Goal: Find specific page/section: Find specific page/section

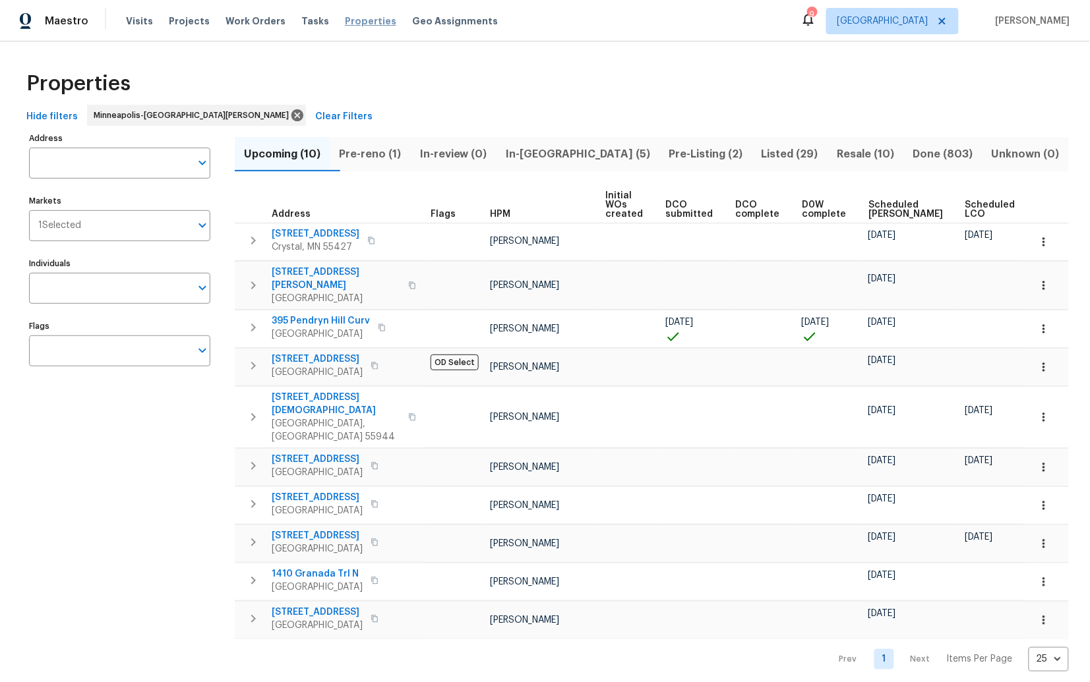
click at [349, 16] on span "Properties" at bounding box center [370, 21] width 51 height 13
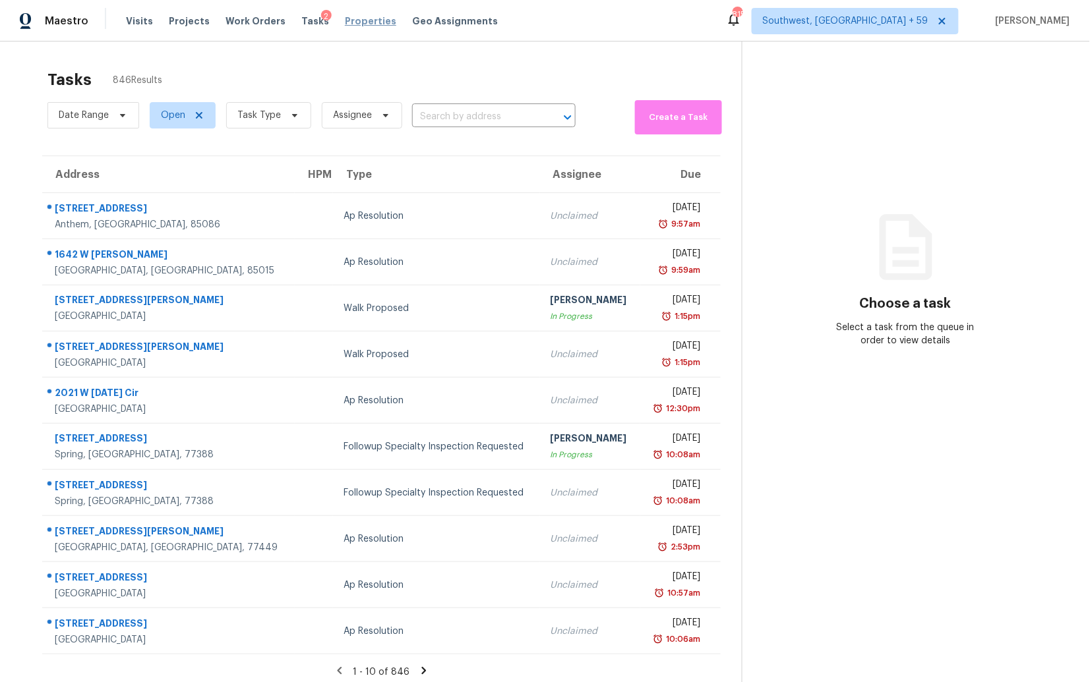
click at [345, 18] on span "Properties" at bounding box center [370, 21] width 51 height 13
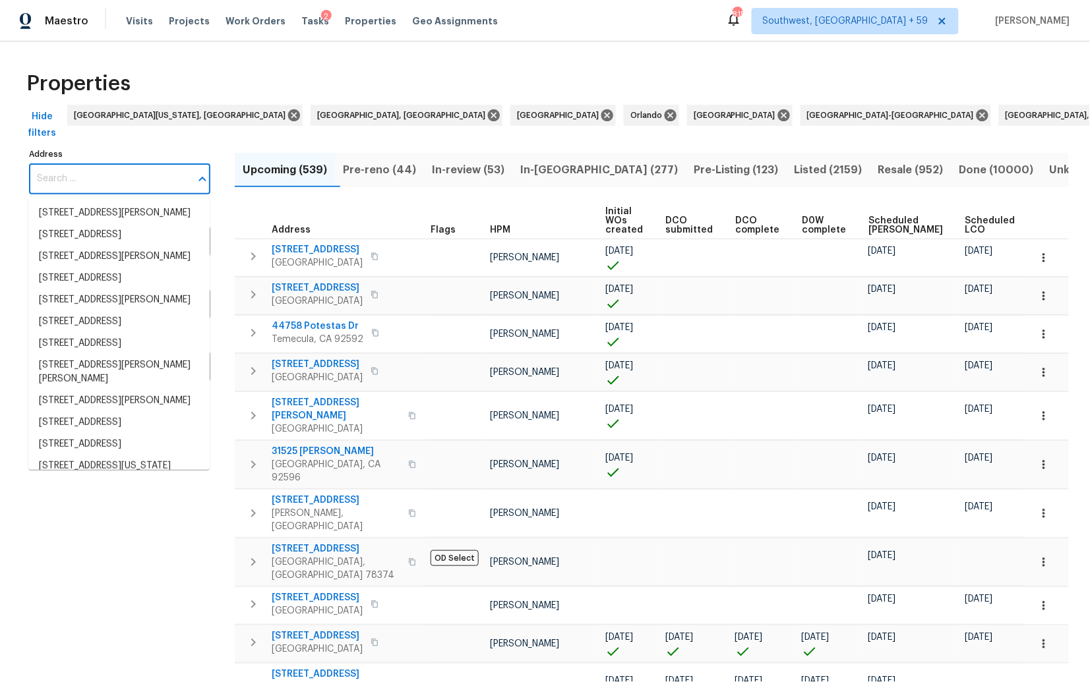
click at [86, 182] on input "Address" at bounding box center [109, 178] width 161 height 31
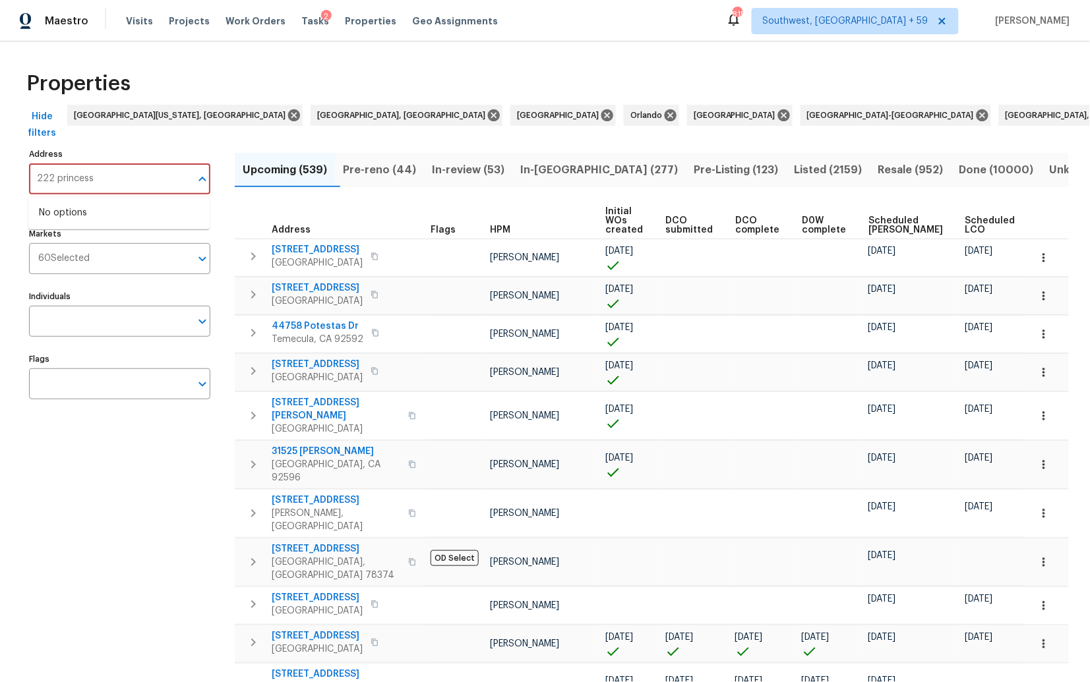
click at [50, 181] on input "222 princess" at bounding box center [109, 178] width 161 height 31
click at [115, 175] on input "2222 princess" at bounding box center [109, 178] width 161 height 31
type input "2222 princess"
click at [68, 177] on input "2222 princess" at bounding box center [109, 178] width 161 height 31
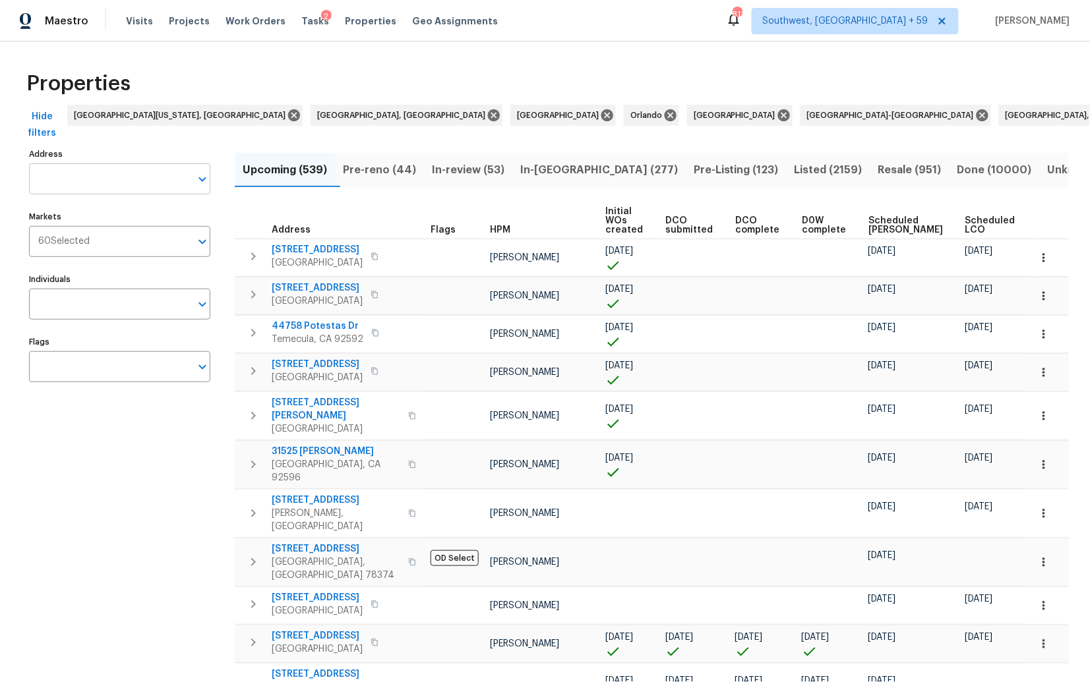
click at [76, 187] on input "Address" at bounding box center [109, 178] width 161 height 31
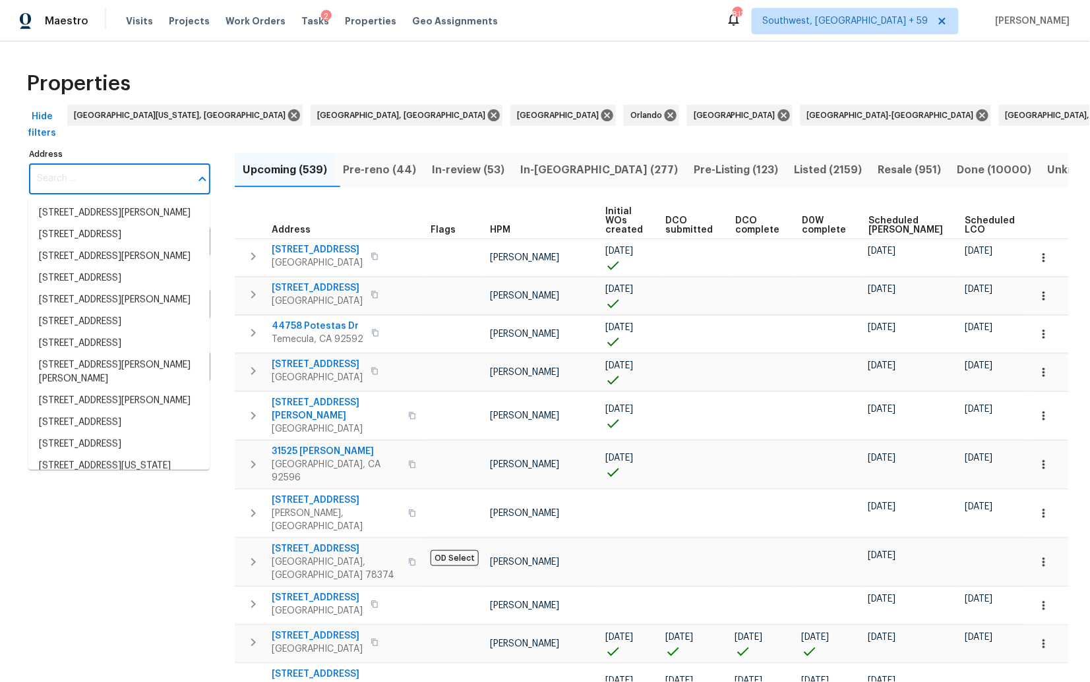
paste input "[STREET_ADDRESS]"
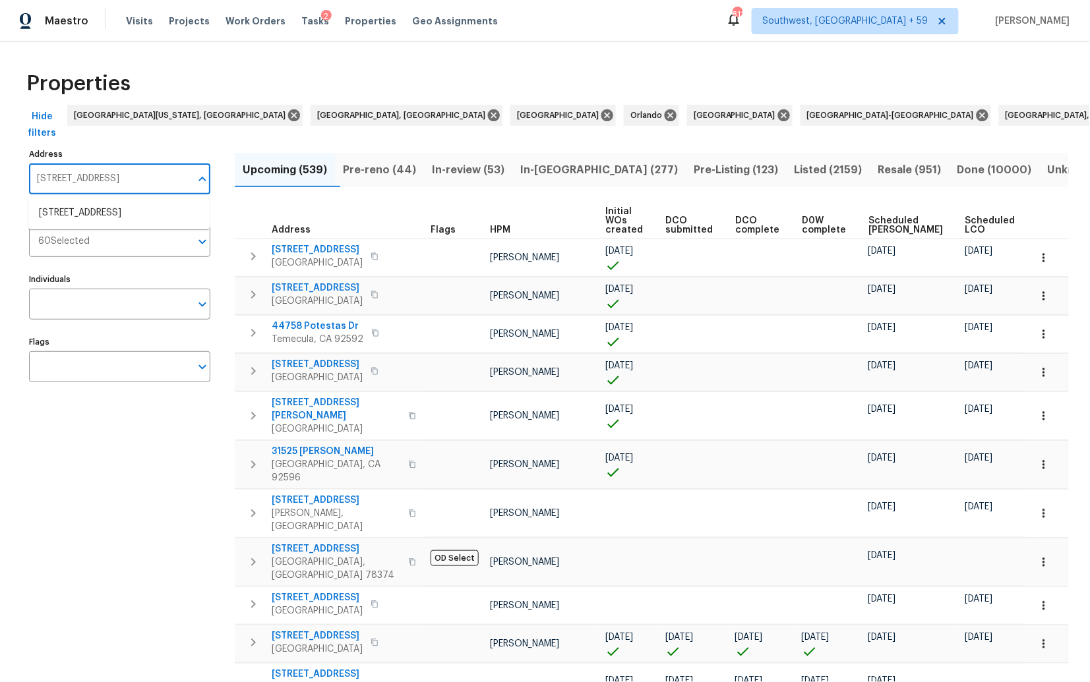
type input "[STREET_ADDRESS]"
click at [89, 224] on li "2222 Princess Snow Cir Katy TX 77493" at bounding box center [118, 213] width 181 height 22
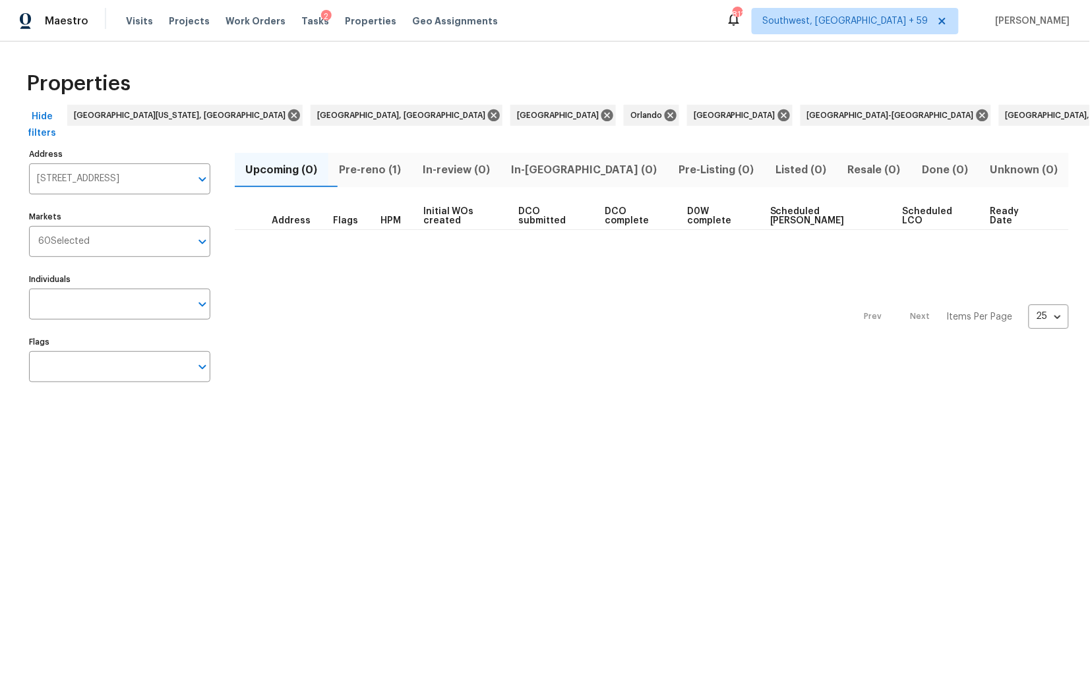
click at [395, 167] on span "Pre-reno (1)" at bounding box center [370, 170] width 68 height 18
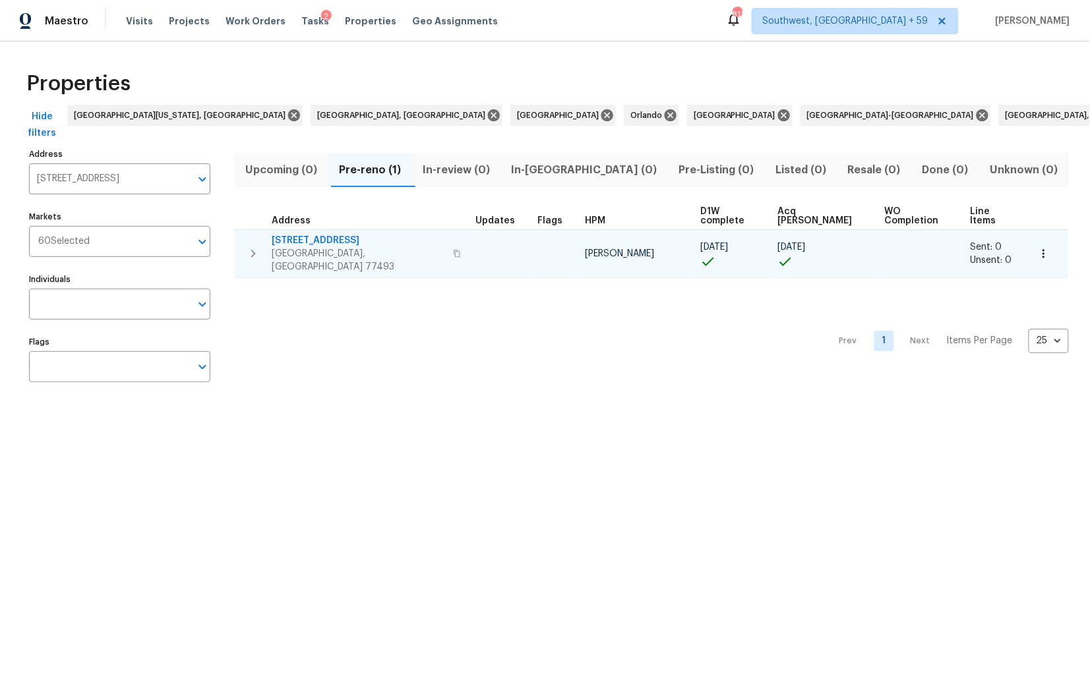
click at [322, 234] on span "2222 Princess Snow Cir" at bounding box center [358, 240] width 173 height 13
